Goal: Transaction & Acquisition: Purchase product/service

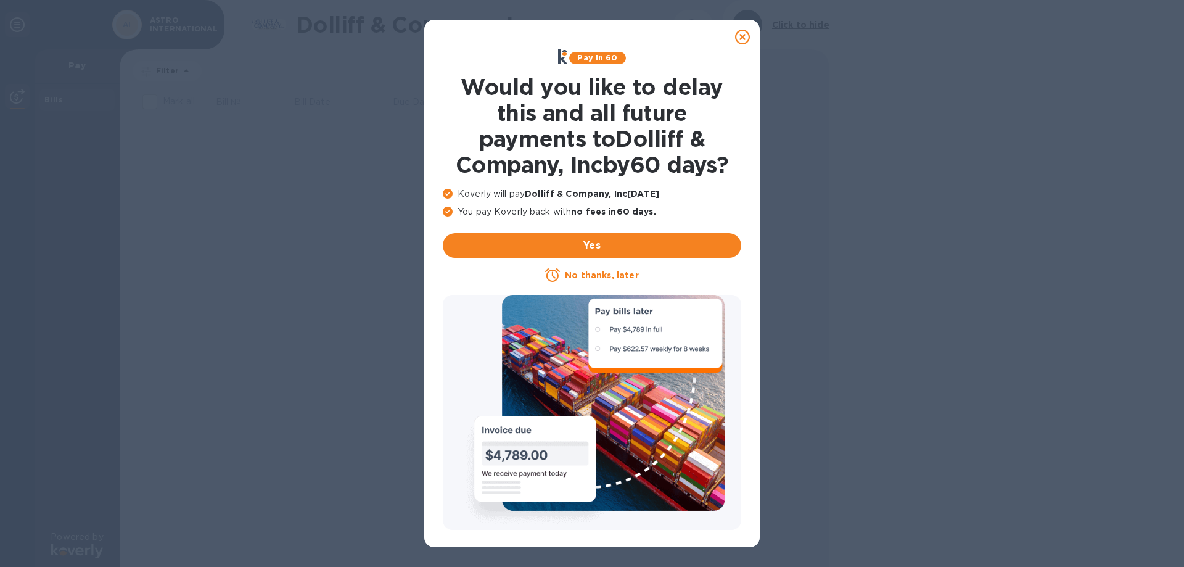
click at [605, 273] on u "No thanks, later" at bounding box center [601, 275] width 73 height 10
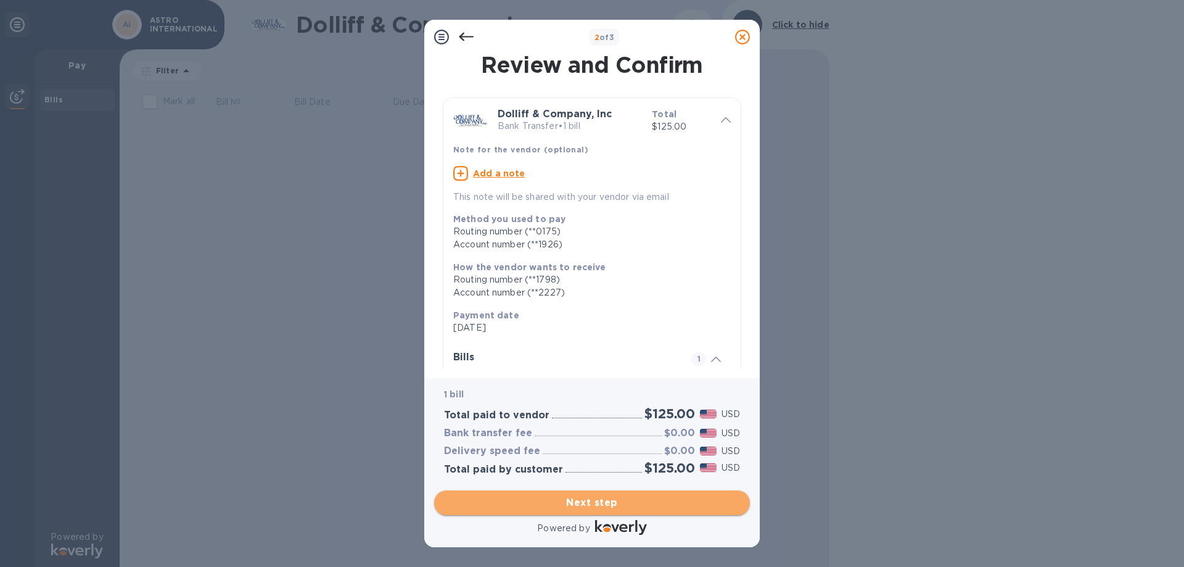
click at [598, 502] on span "Next step" at bounding box center [592, 502] width 296 height 15
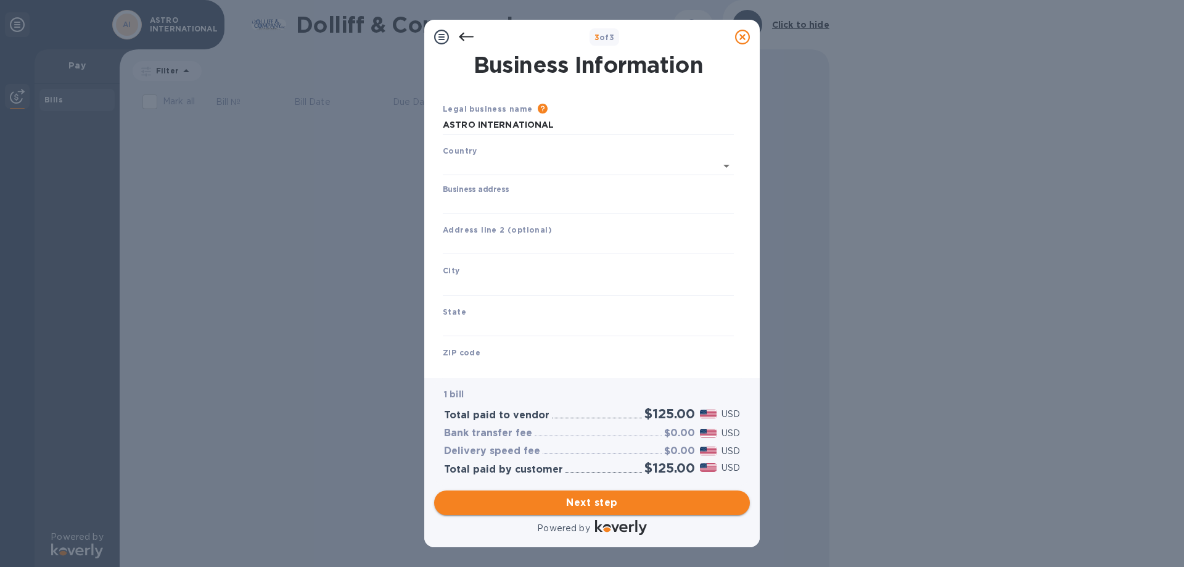
type input "[GEOGRAPHIC_DATA]"
click at [469, 202] on input "Business address" at bounding box center [588, 201] width 291 height 19
type input "[STREET_ADDRESS][PERSON_NAME]"
type input "[PERSON_NAME]"
type input "MA"
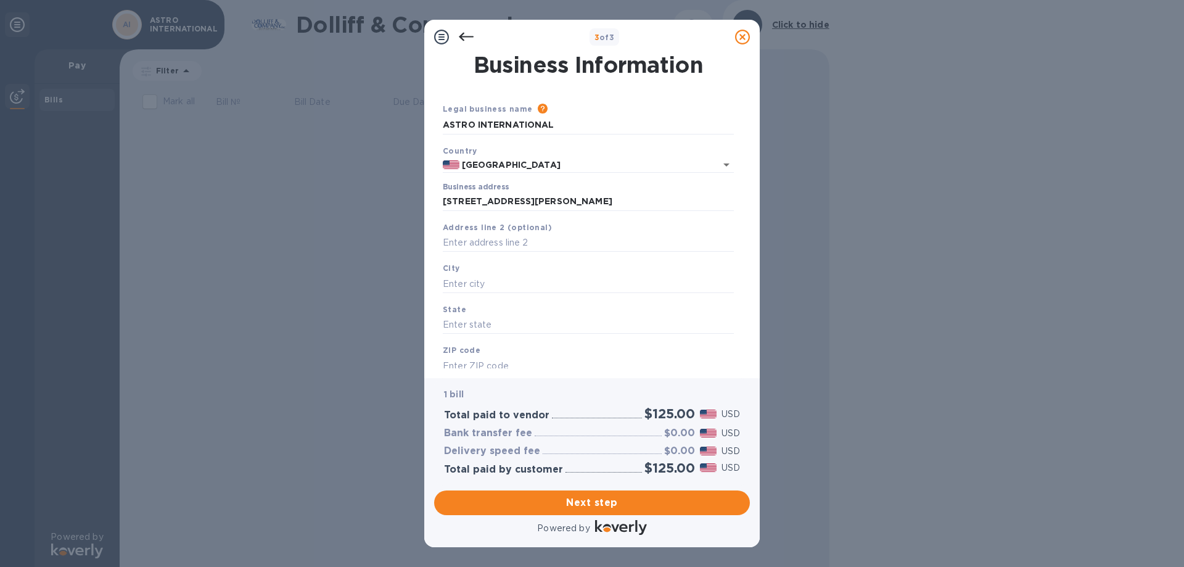
type input "02459"
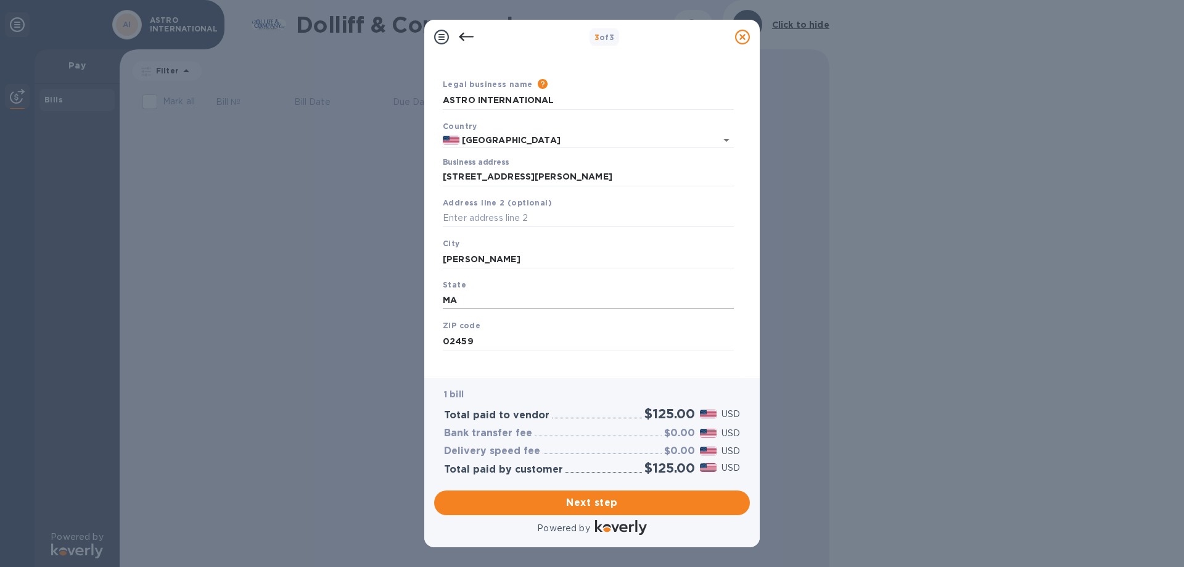
scroll to position [36, 0]
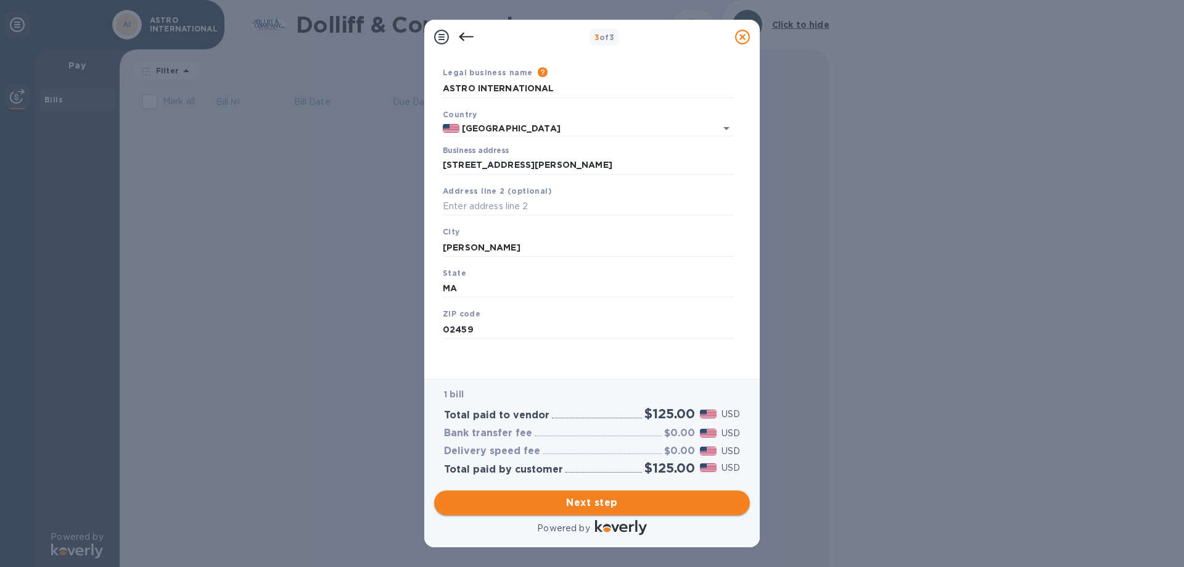
click at [591, 503] on span "Next step" at bounding box center [592, 502] width 296 height 15
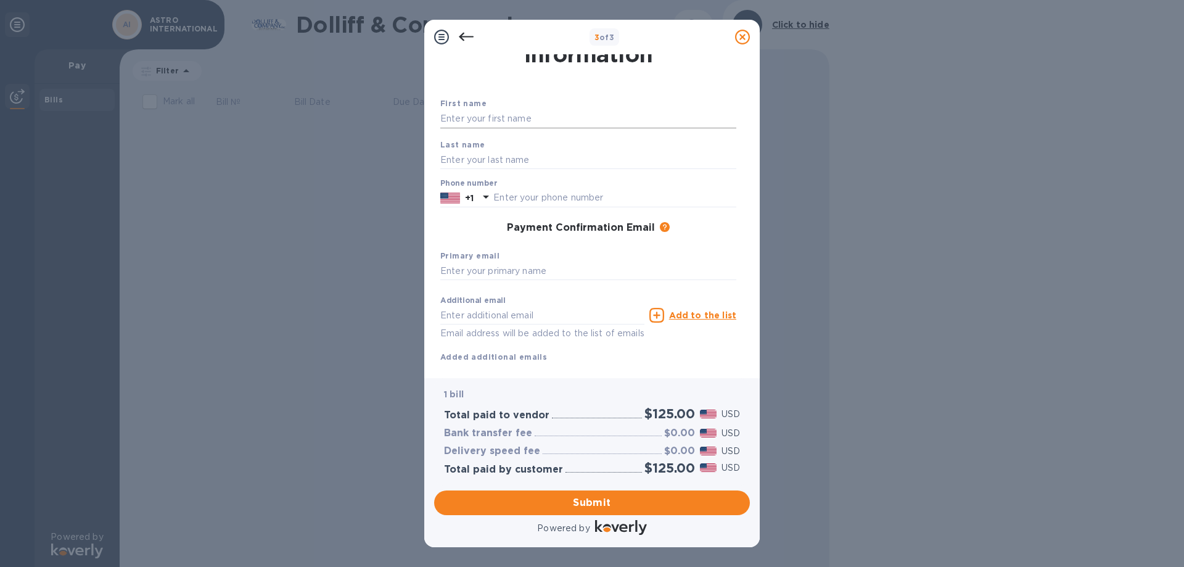
click at [479, 120] on input "text" at bounding box center [588, 119] width 296 height 19
type input "[PERSON_NAME]"
click at [456, 163] on input "text" at bounding box center [588, 159] width 296 height 19
type input "J"
type input "KARYS"
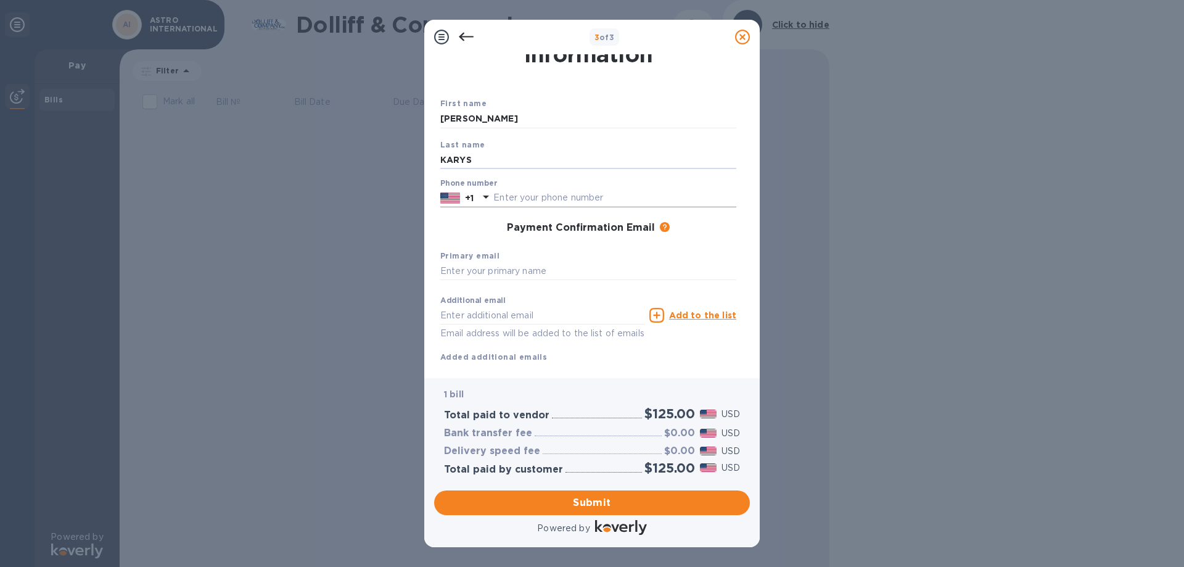
click at [509, 199] on input "text" at bounding box center [614, 198] width 243 height 19
type input "5085876993"
click at [482, 262] on input "text" at bounding box center [588, 271] width 296 height 19
type input "[PERSON_NAME][EMAIL_ADDRESS][DOMAIN_NAME]"
click at [588, 501] on span "Submit" at bounding box center [592, 502] width 296 height 15
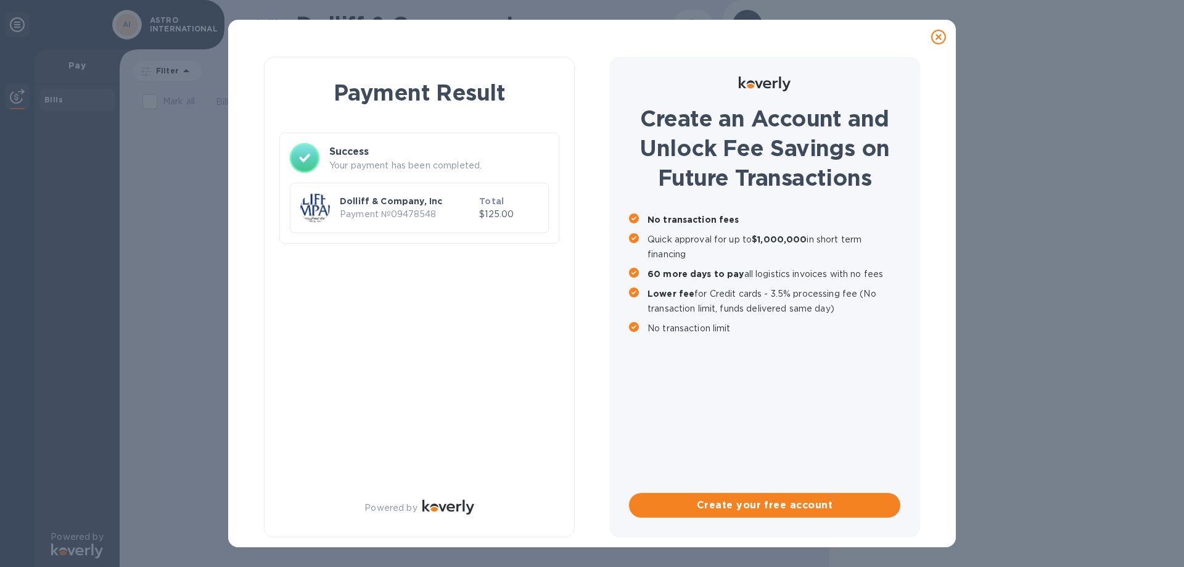
scroll to position [0, 0]
